Goal: Find specific page/section: Find specific page/section

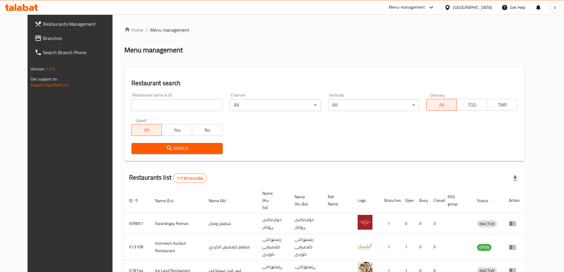
click at [172, 108] on input "search" at bounding box center [177, 105] width 91 height 12
type input "&"
click button "Search" at bounding box center [177, 148] width 91 height 11
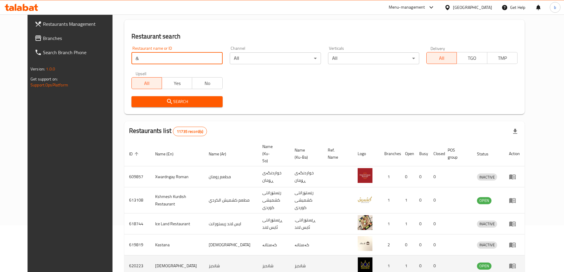
scroll to position [69, 0]
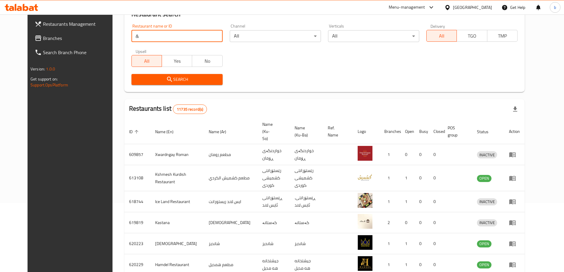
click at [180, 81] on span "Search" at bounding box center [177, 79] width 82 height 7
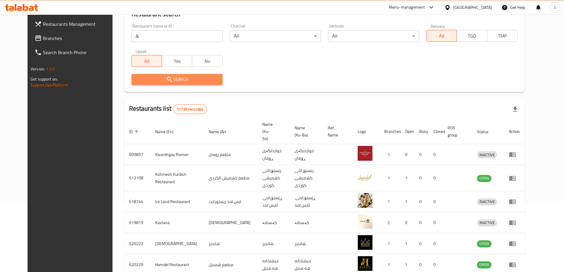
click at [178, 81] on span "Search" at bounding box center [177, 79] width 82 height 7
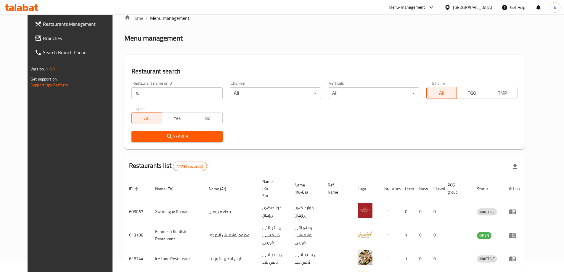
scroll to position [0, 0]
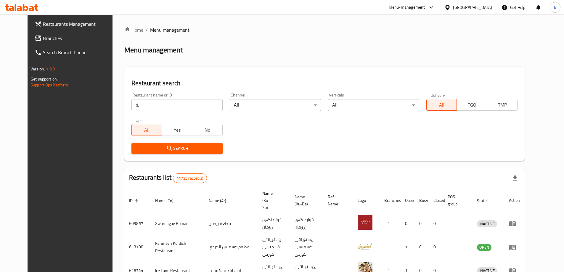
click at [133, 100] on input "&" at bounding box center [177, 105] width 91 height 12
drag, startPoint x: 60, startPoint y: 99, endPoint x: 81, endPoint y: 97, distance: 21.1
click at [42, 97] on div "Restaurants Management Branches Search Branch Phone Version: 1.0.0 Get support …" at bounding box center [282, 232] width 509 height 434
click at [176, 150] on span "Search" at bounding box center [177, 148] width 82 height 7
click at [164, 127] on span "Yes" at bounding box center [176, 130] width 25 height 9
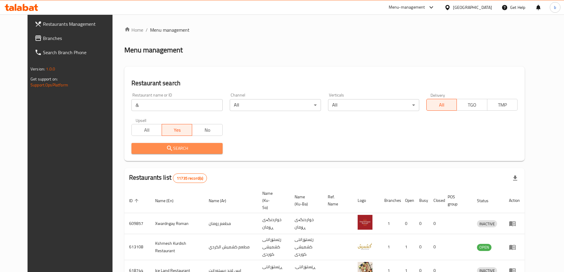
click at [185, 145] on span "Search" at bounding box center [177, 148] width 82 height 7
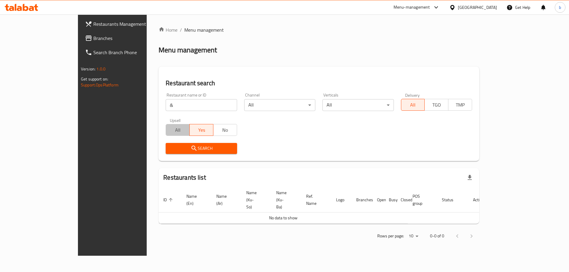
click at [168, 130] on span "All" at bounding box center [177, 130] width 19 height 9
click at [170, 145] on span "Search" at bounding box center [201, 148] width 62 height 7
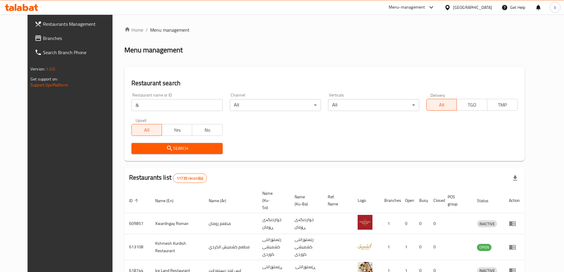
click at [203, 68] on div "Restaurant search Restaurant name or ID & Restaurant name or ID Channel All ​ V…" at bounding box center [324, 114] width 401 height 95
click at [94, 106] on div "Restaurants Management Branches Search Branch Phone Version: 1.0.0 Get support …" at bounding box center [282, 238] width 509 height 446
click at [24, 11] on div at bounding box center [21, 7] width 43 height 12
click at [27, 6] on icon at bounding box center [26, 7] width 6 height 7
